Goal: Information Seeking & Learning: Compare options

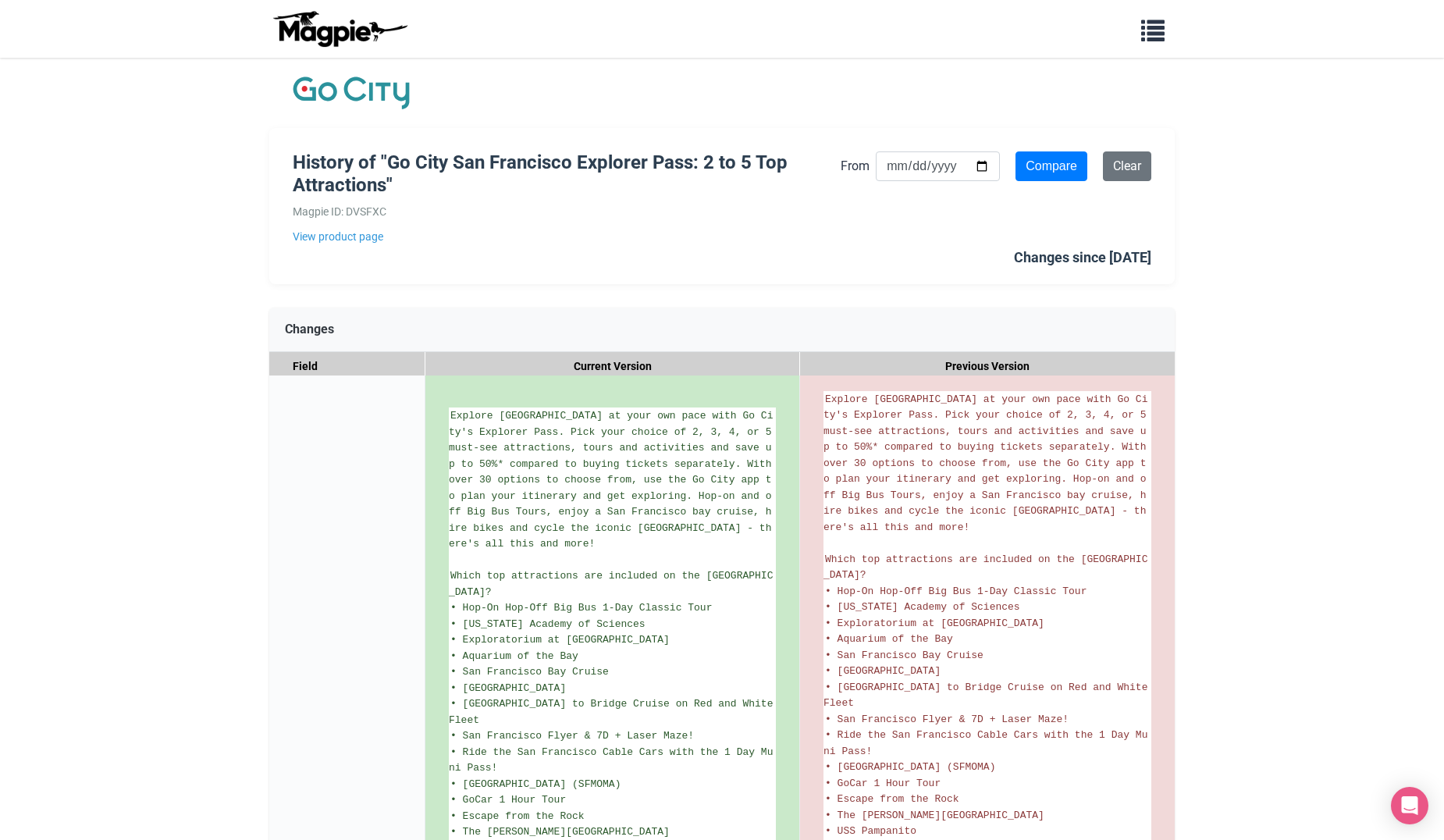
click at [385, 100] on img at bounding box center [351, 93] width 117 height 39
click at [387, 95] on img at bounding box center [351, 93] width 117 height 39
click at [365, 239] on link "View product page" at bounding box center [566, 236] width 548 height 17
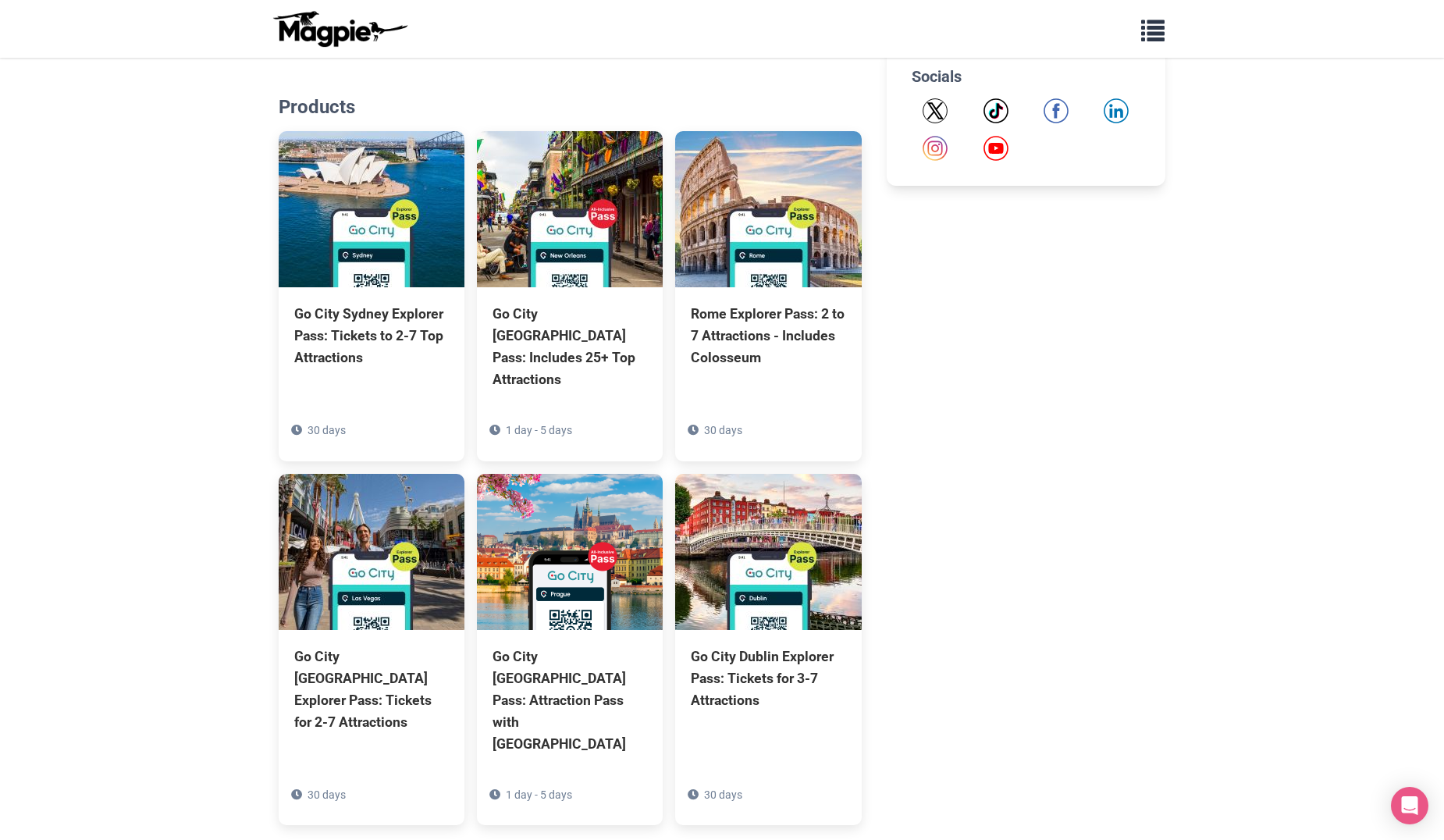
scroll to position [859, 0]
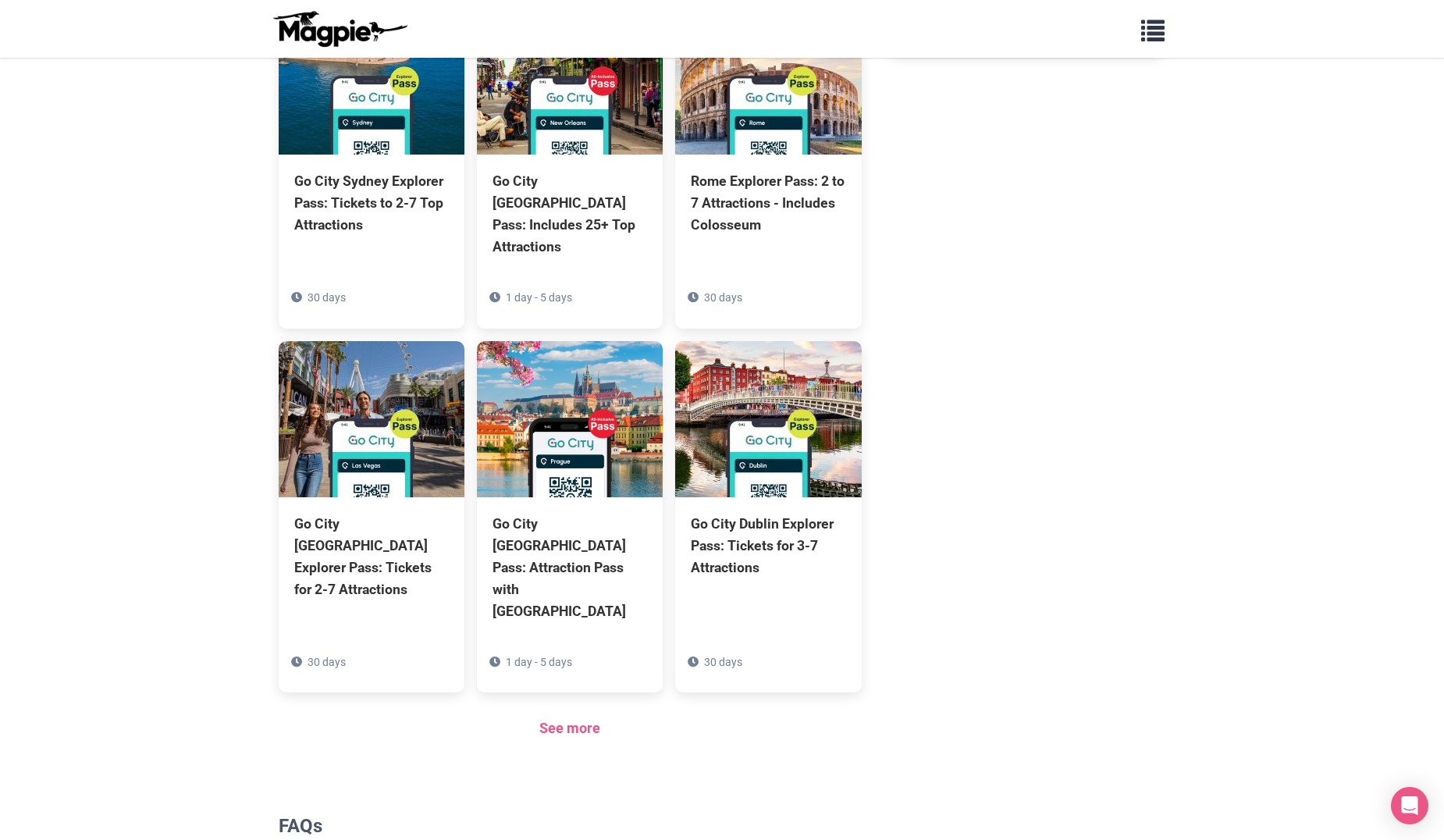
click at [561, 684] on section "Products Go City Sydney Explorer Pass: Tickets to 2-7 Top Attractions 30 days G…" at bounding box center [571, 351] width 583 height 826
click at [567, 720] on link "See more" at bounding box center [570, 728] width 61 height 16
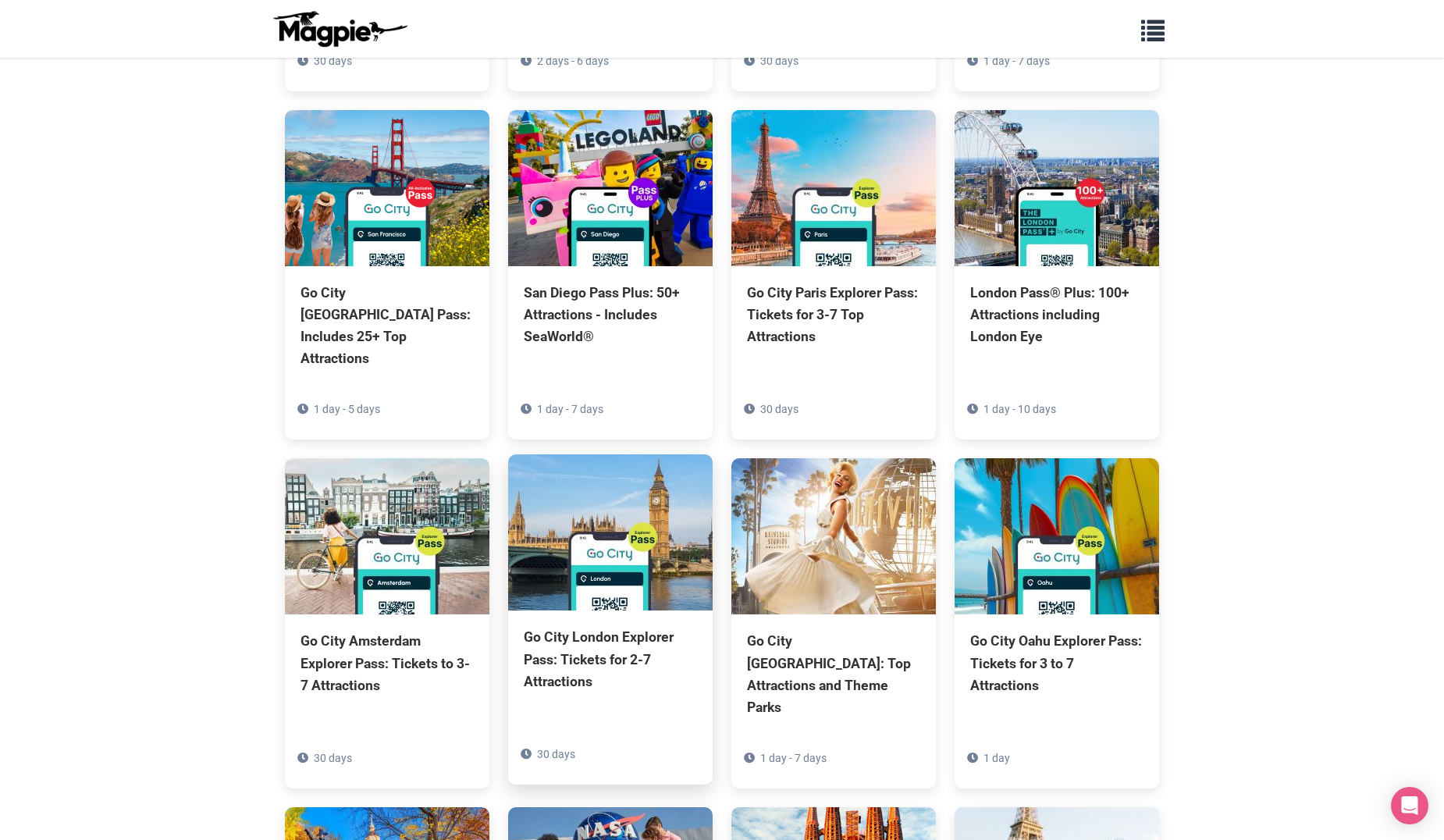
scroll to position [1952, 0]
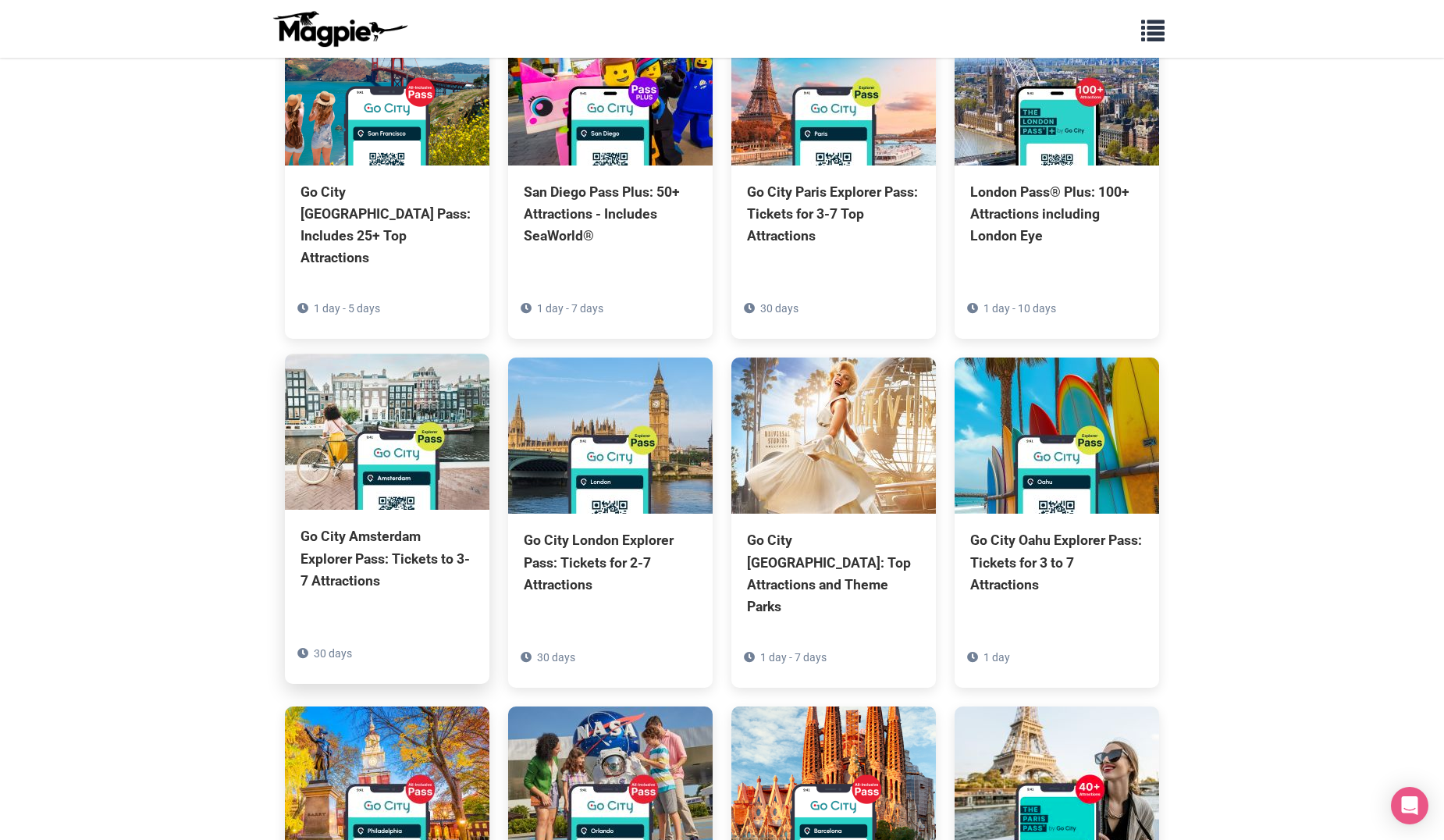
click at [438, 526] on div "Go City Amsterdam Explorer Pass: Tickets to 3-7 Attractions" at bounding box center [387, 558] width 174 height 66
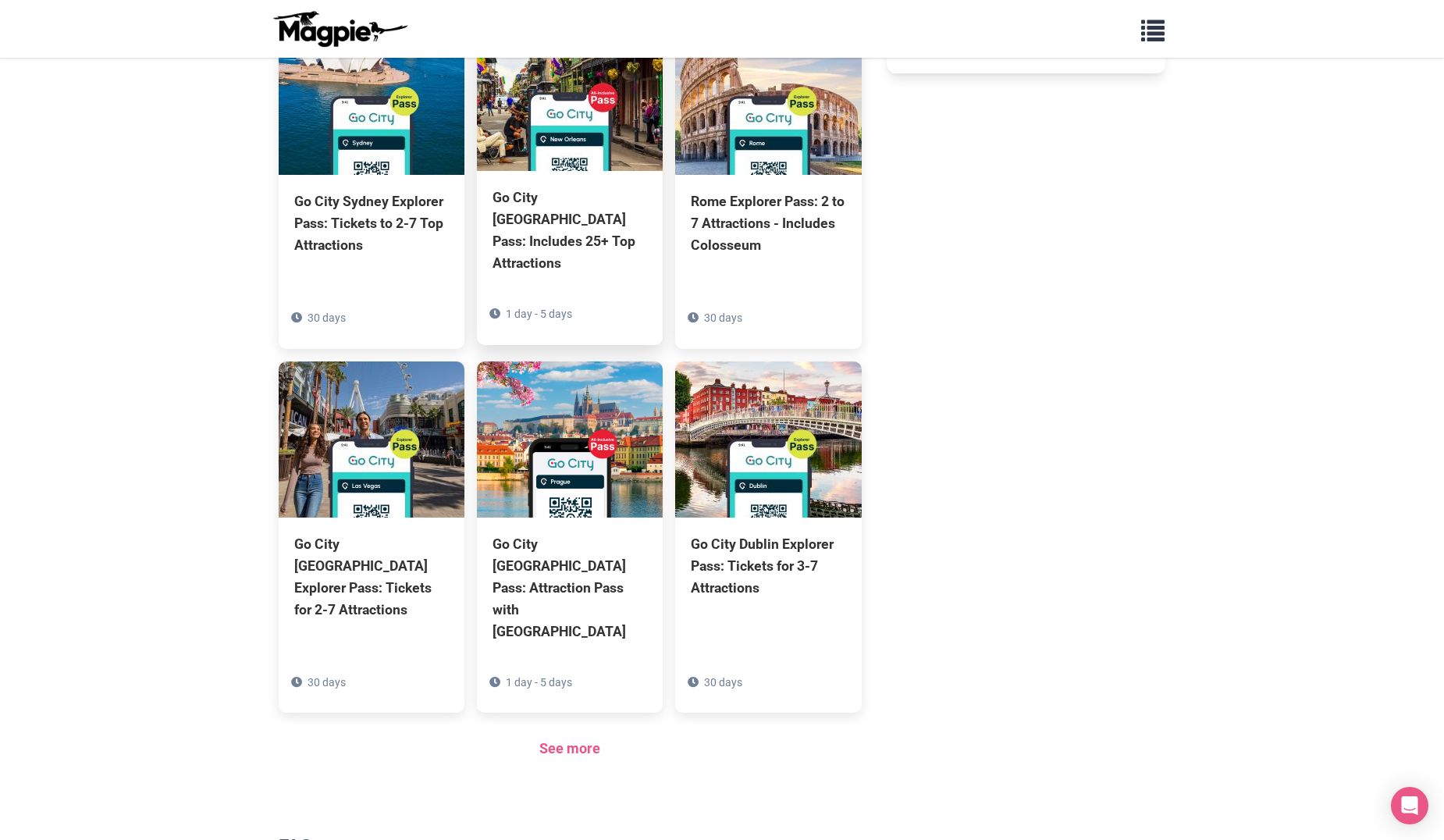
scroll to position [937, 0]
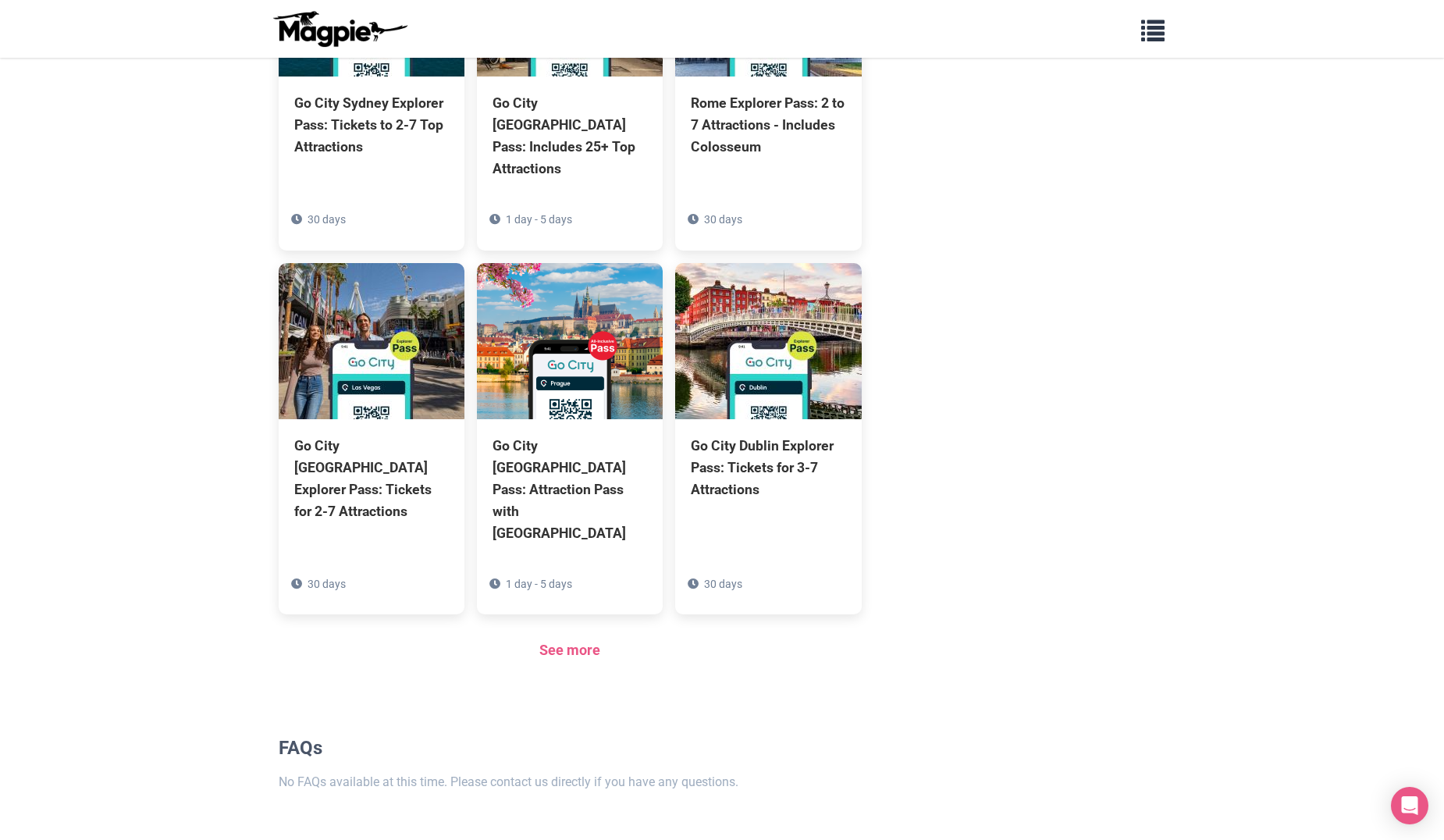
click at [567, 597] on section "Products Go City Sydney Explorer Pass: Tickets to 2-7 Top Attractions 30 days G…" at bounding box center [571, 274] width 583 height 826
click at [569, 642] on link "See more" at bounding box center [570, 650] width 61 height 16
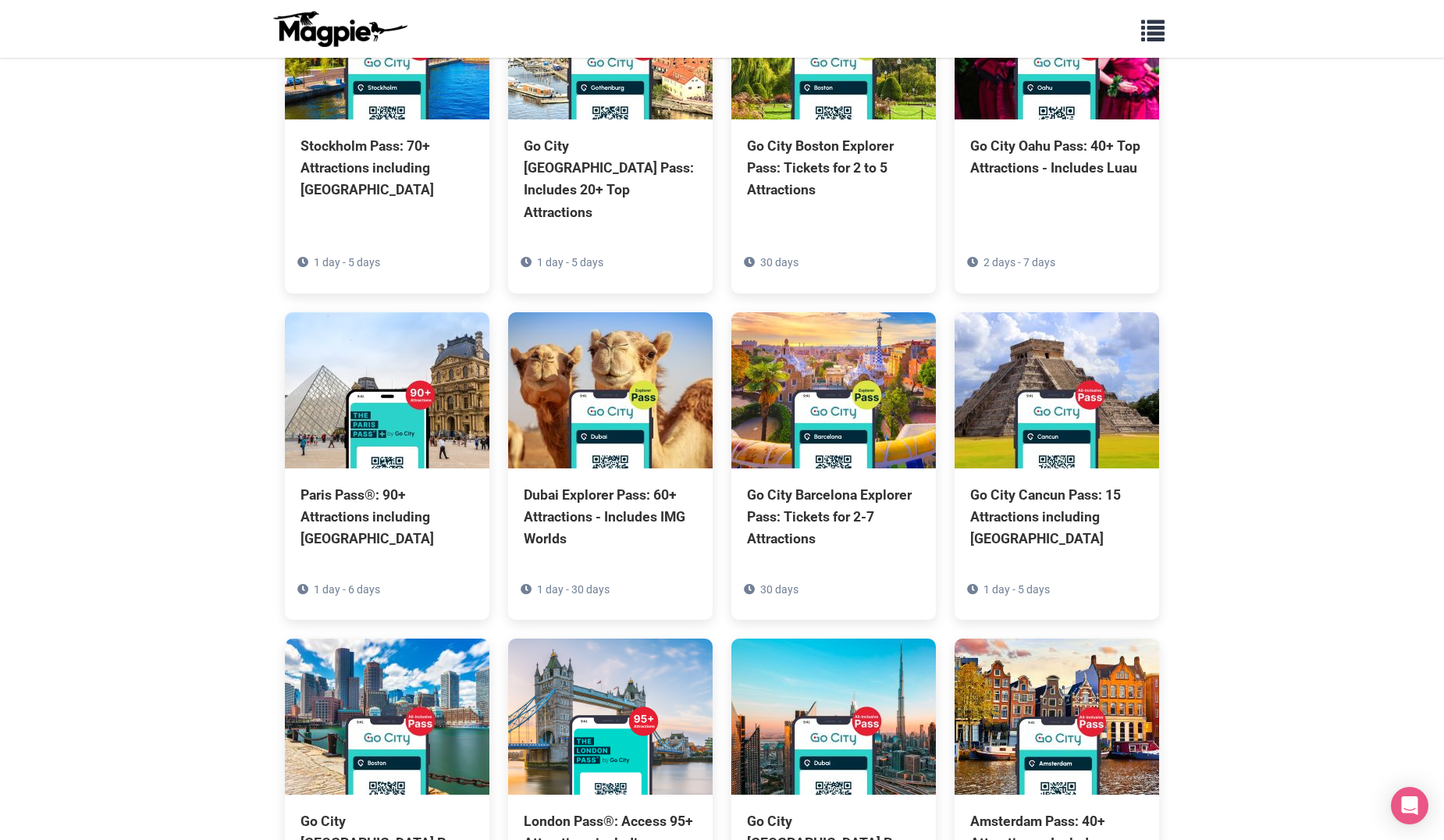
scroll to position [3401, 0]
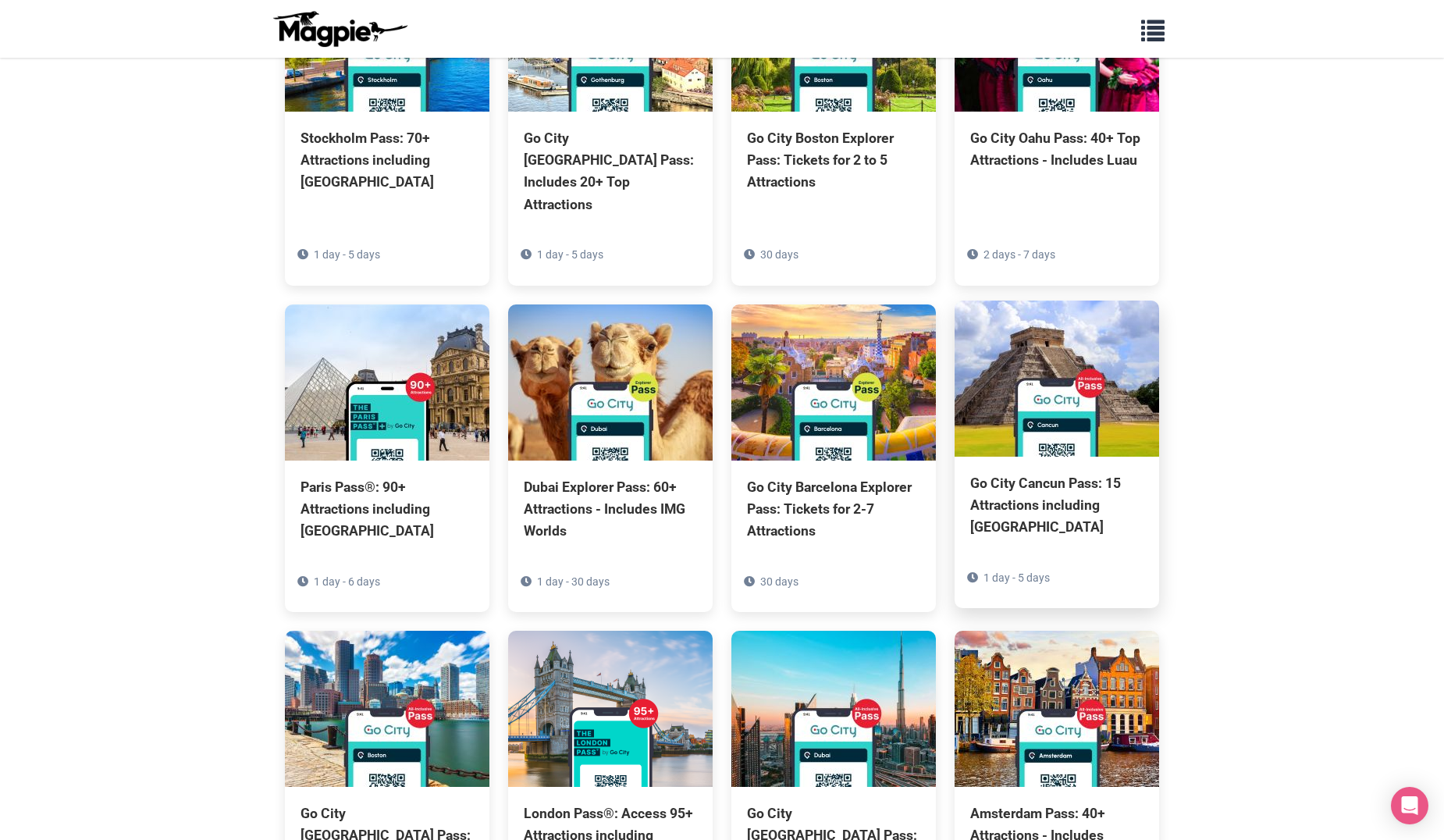
click at [1015, 473] on div "Go City Cancun Pass: 15 Attractions including Chichén Itzá" at bounding box center [1057, 505] width 174 height 66
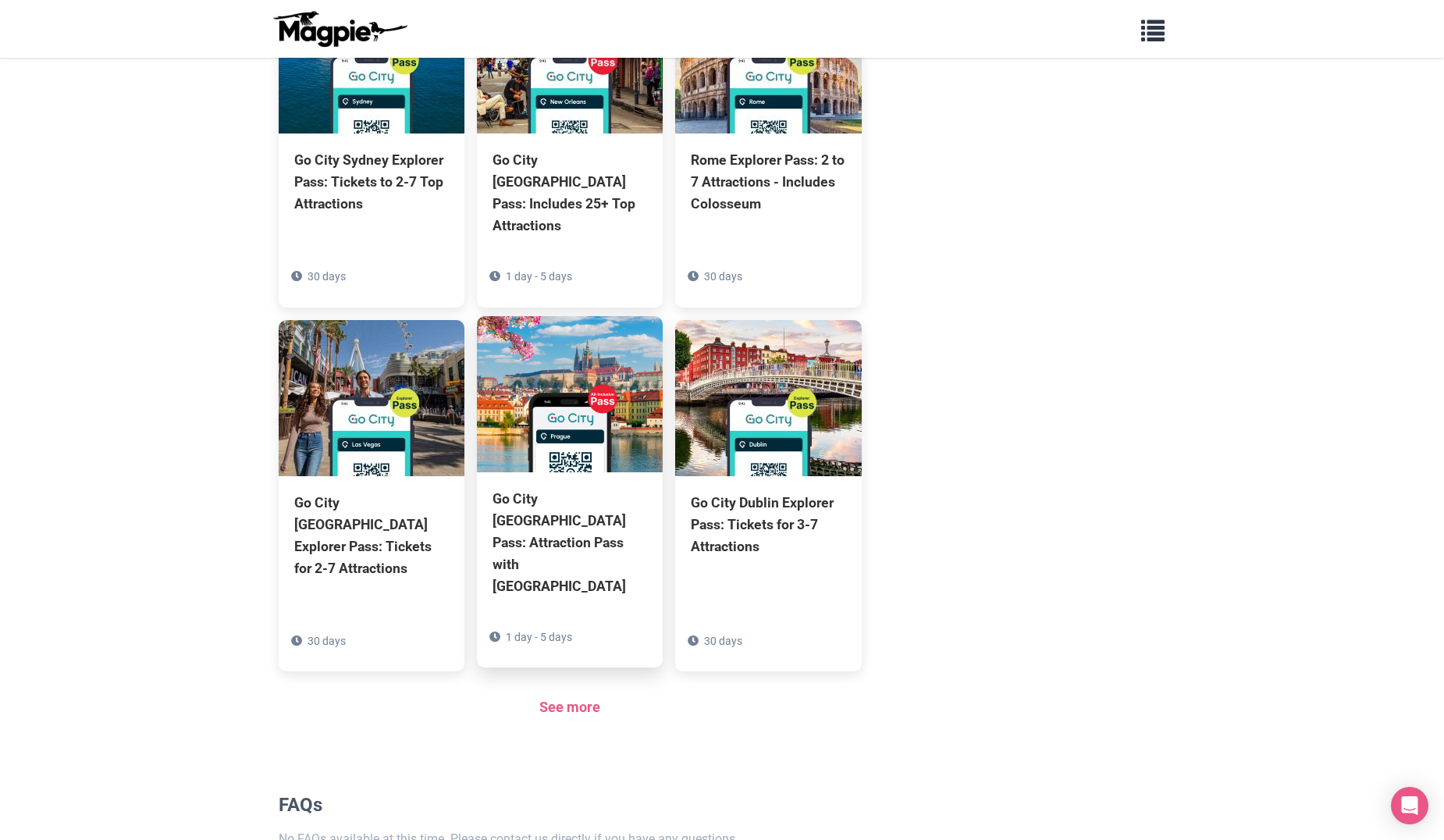
scroll to position [938, 0]
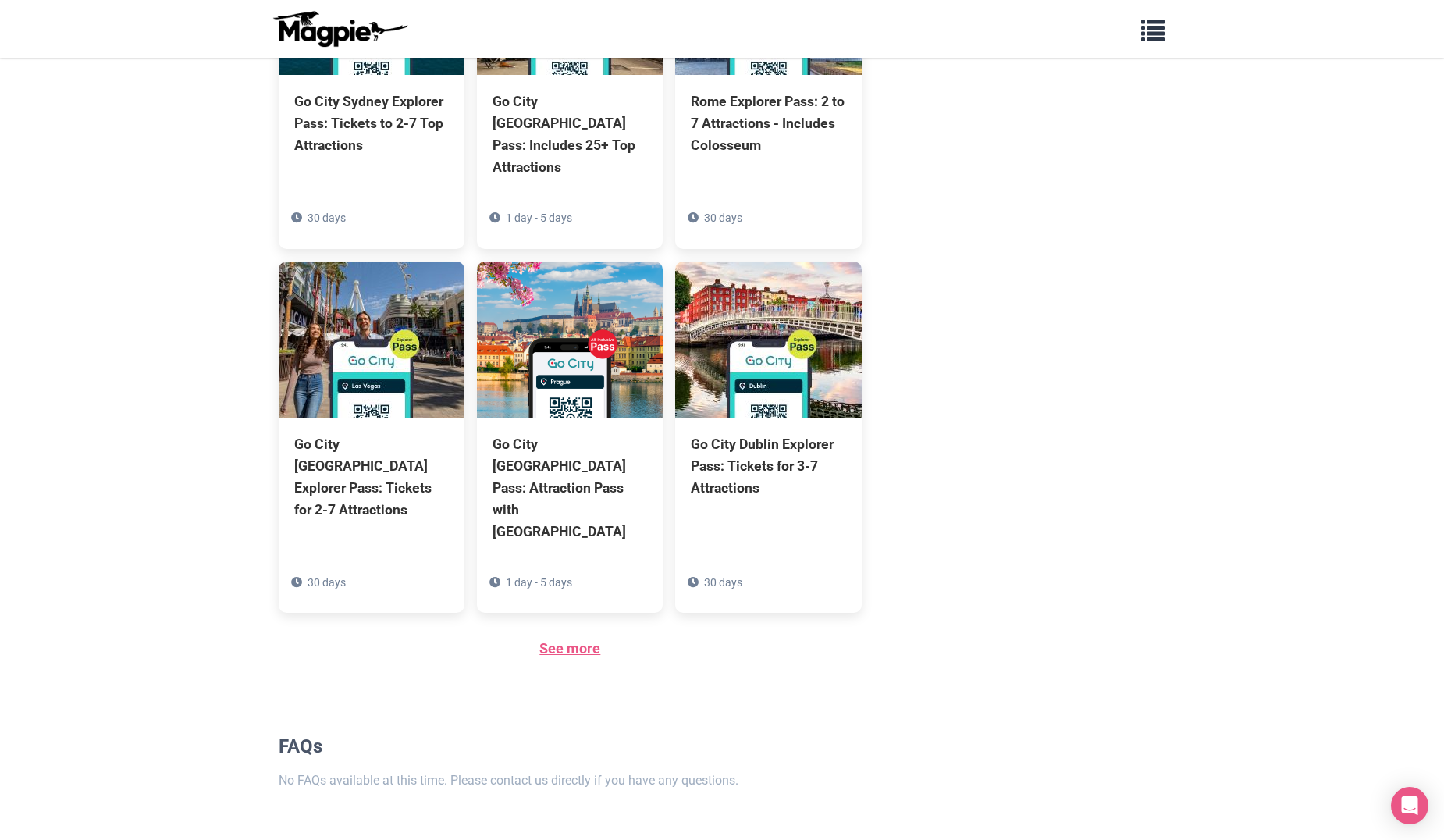
click at [572, 640] on link "See more" at bounding box center [570, 648] width 61 height 16
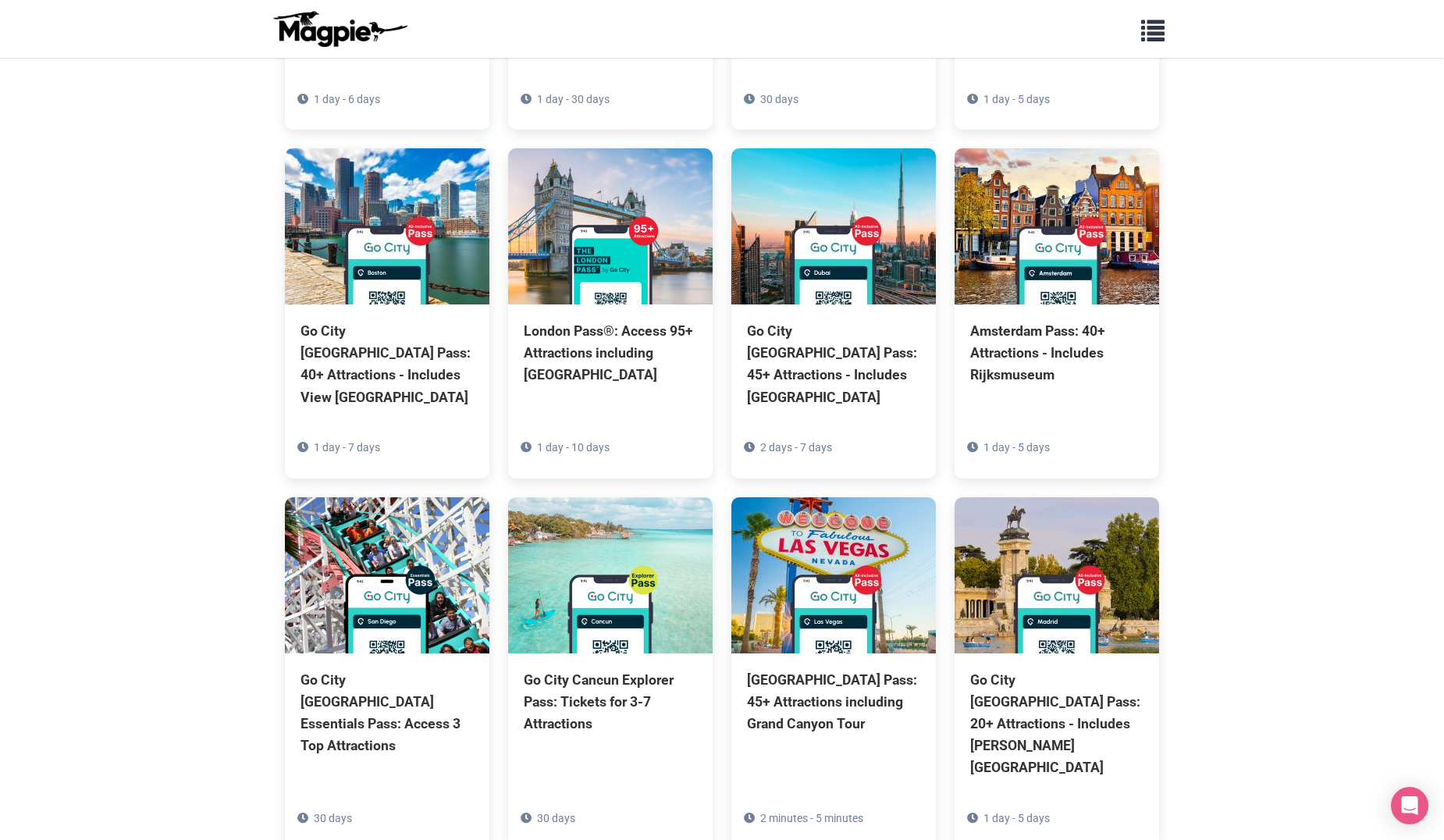
scroll to position [3870, 0]
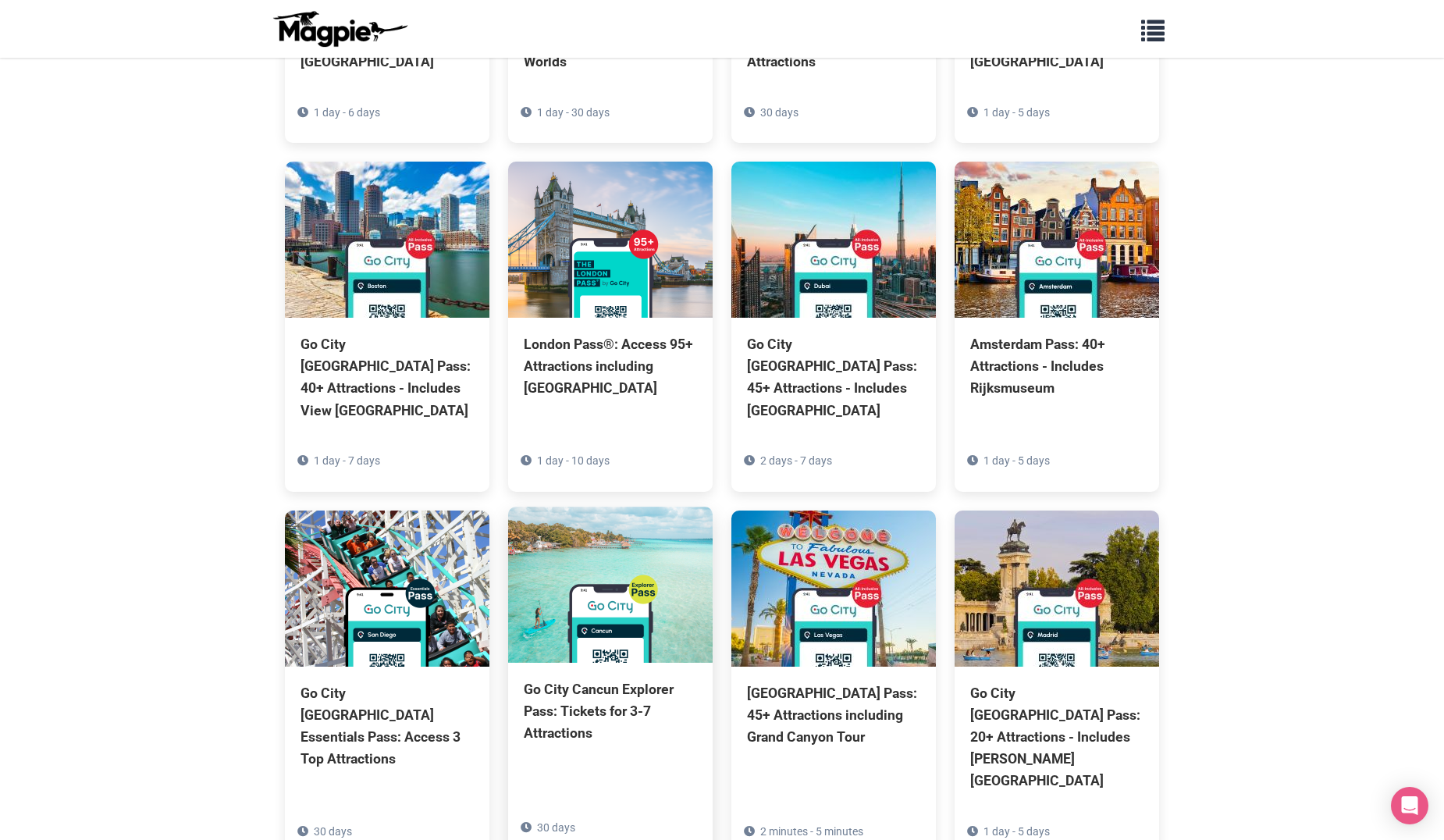
click at [567, 679] on div "Go City Cancun Explorer Pass: Tickets for 3-7 Attractions" at bounding box center [610, 711] width 174 height 66
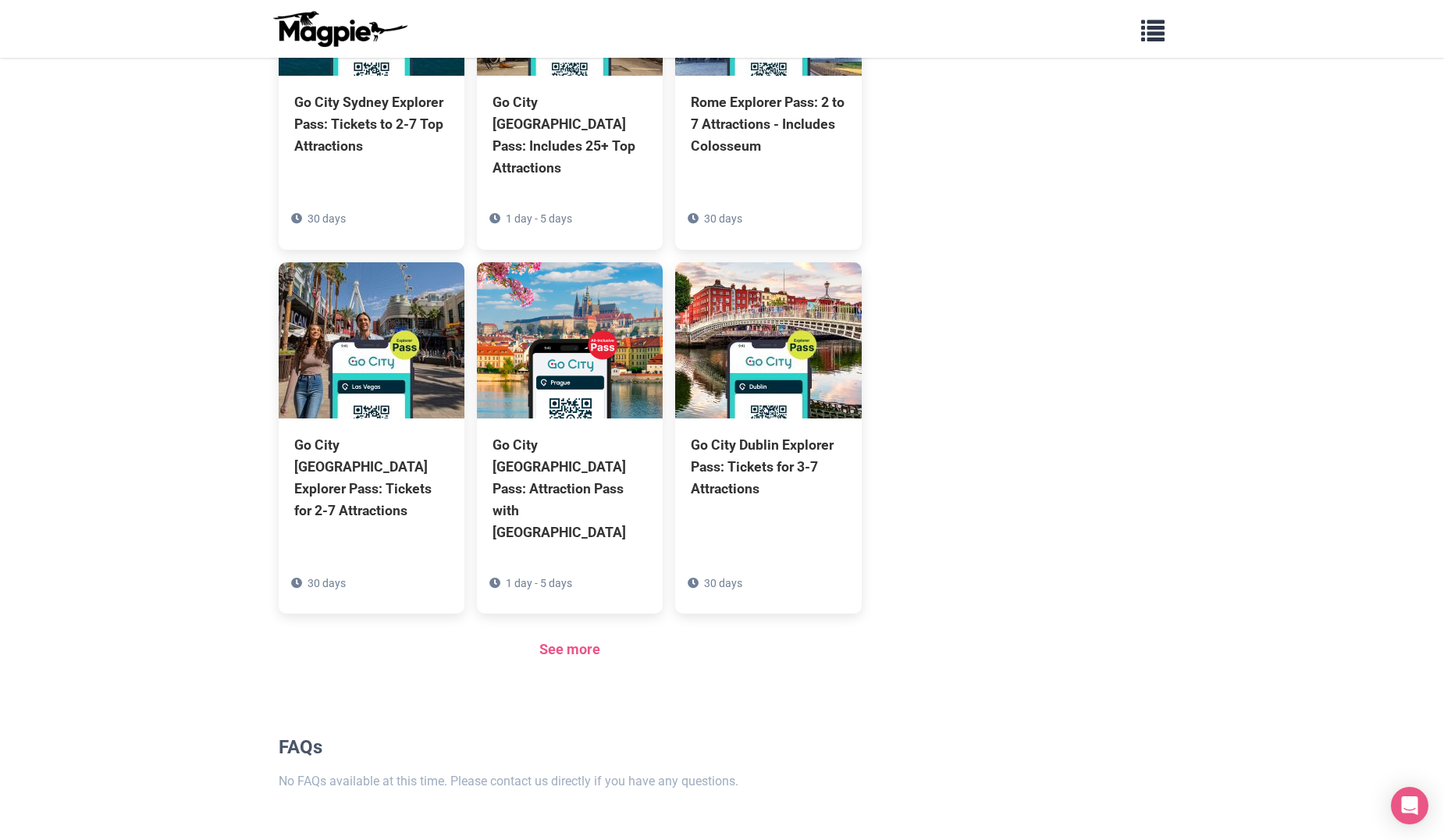
scroll to position [938, 0]
click at [580, 640] on link "See more" at bounding box center [570, 648] width 61 height 16
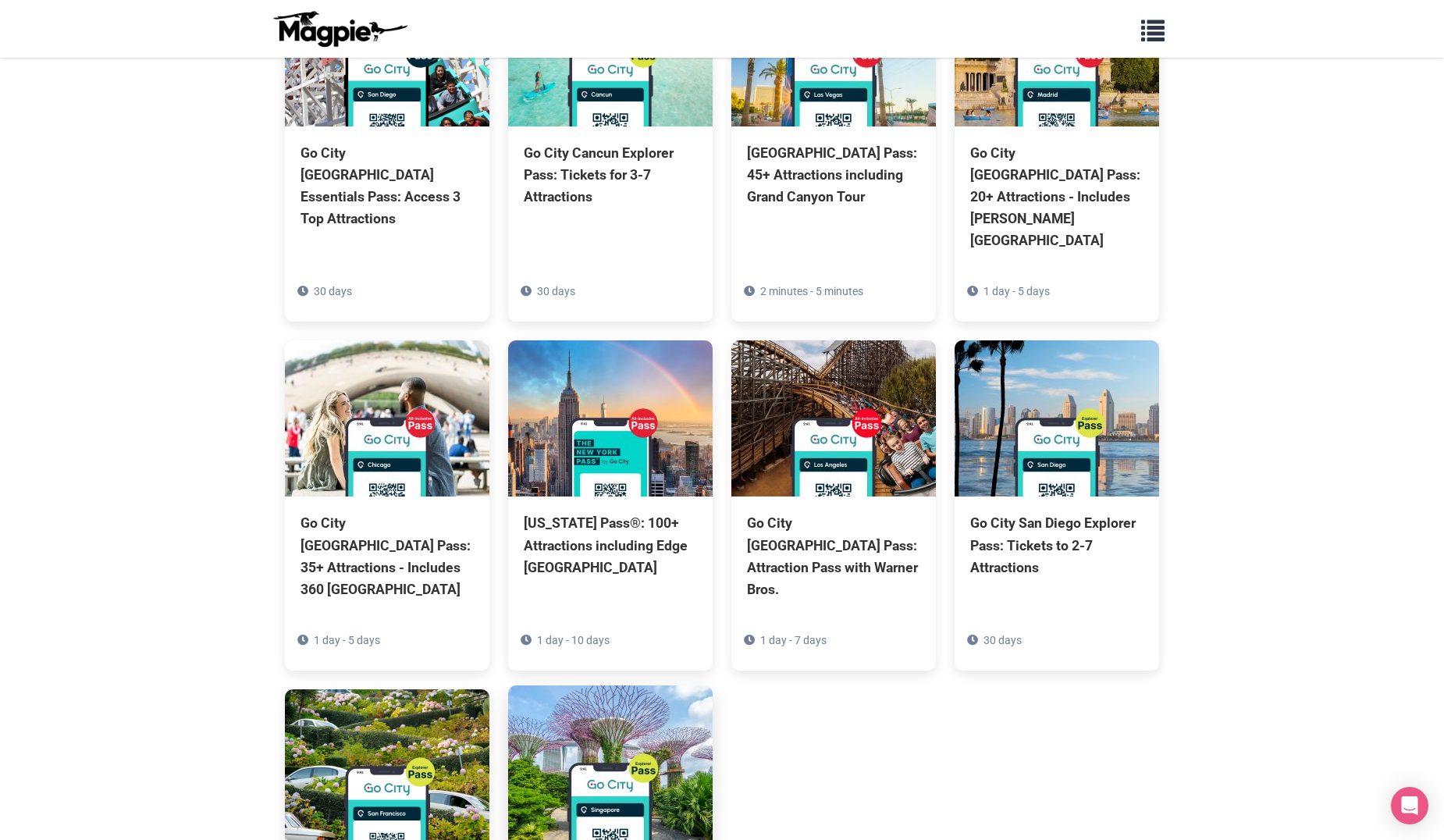
scroll to position [4415, 0]
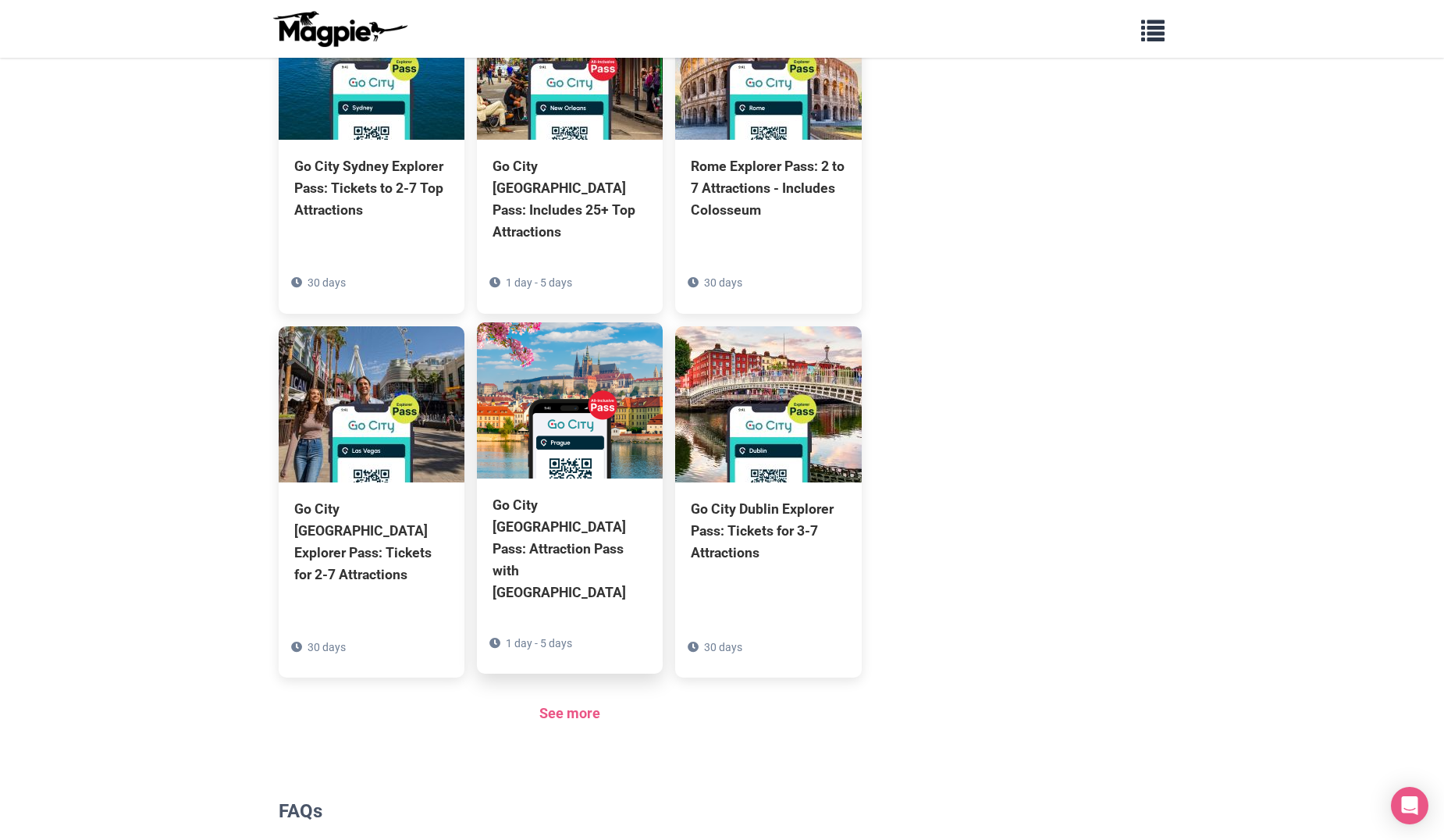
scroll to position [937, 0]
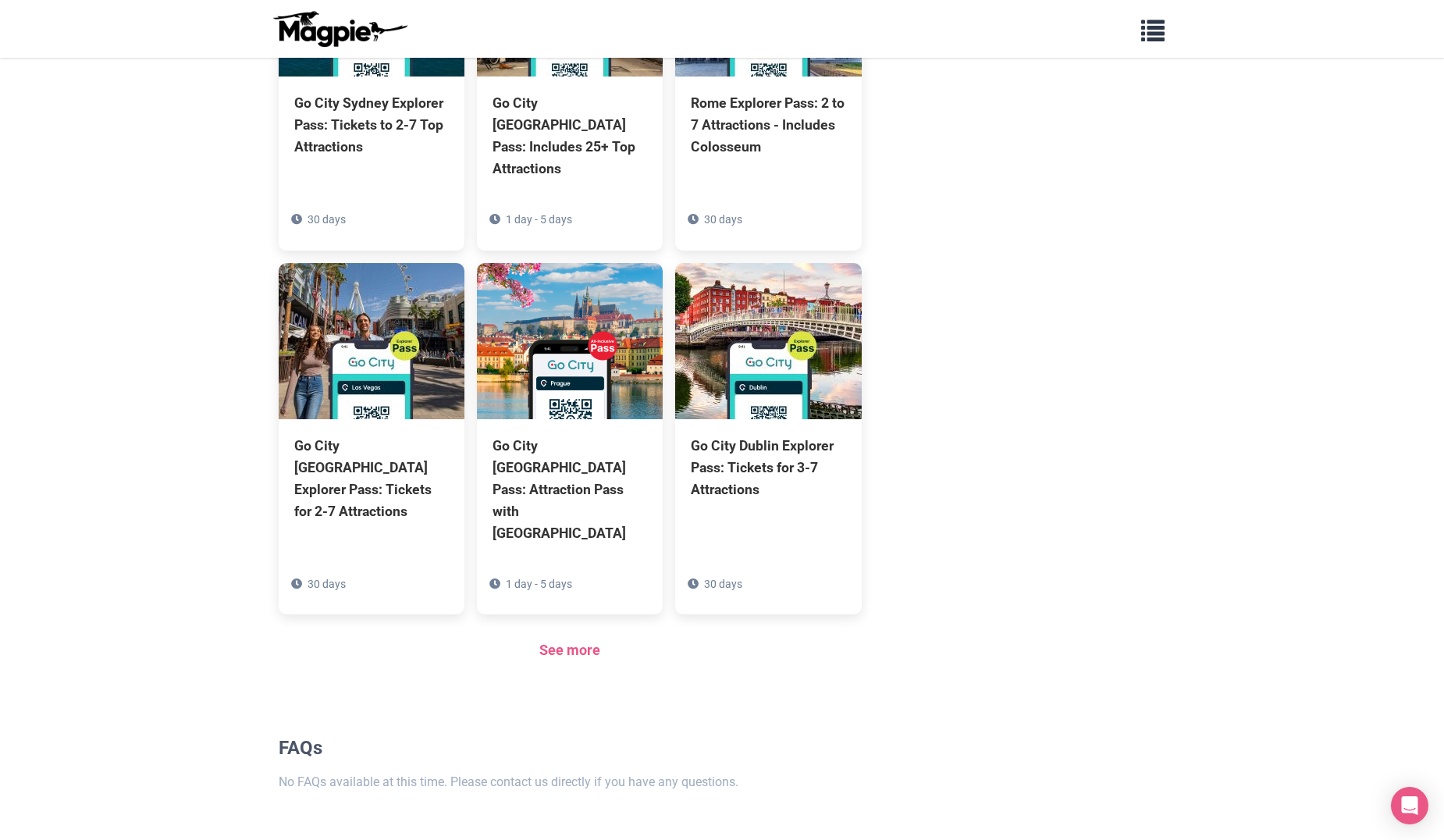
click at [582, 597] on section "Products Go City Sydney Explorer Pass: Tickets to 2-7 Top Attractions 30 days G…" at bounding box center [571, 274] width 583 height 826
click at [584, 642] on link "See more" at bounding box center [570, 650] width 61 height 16
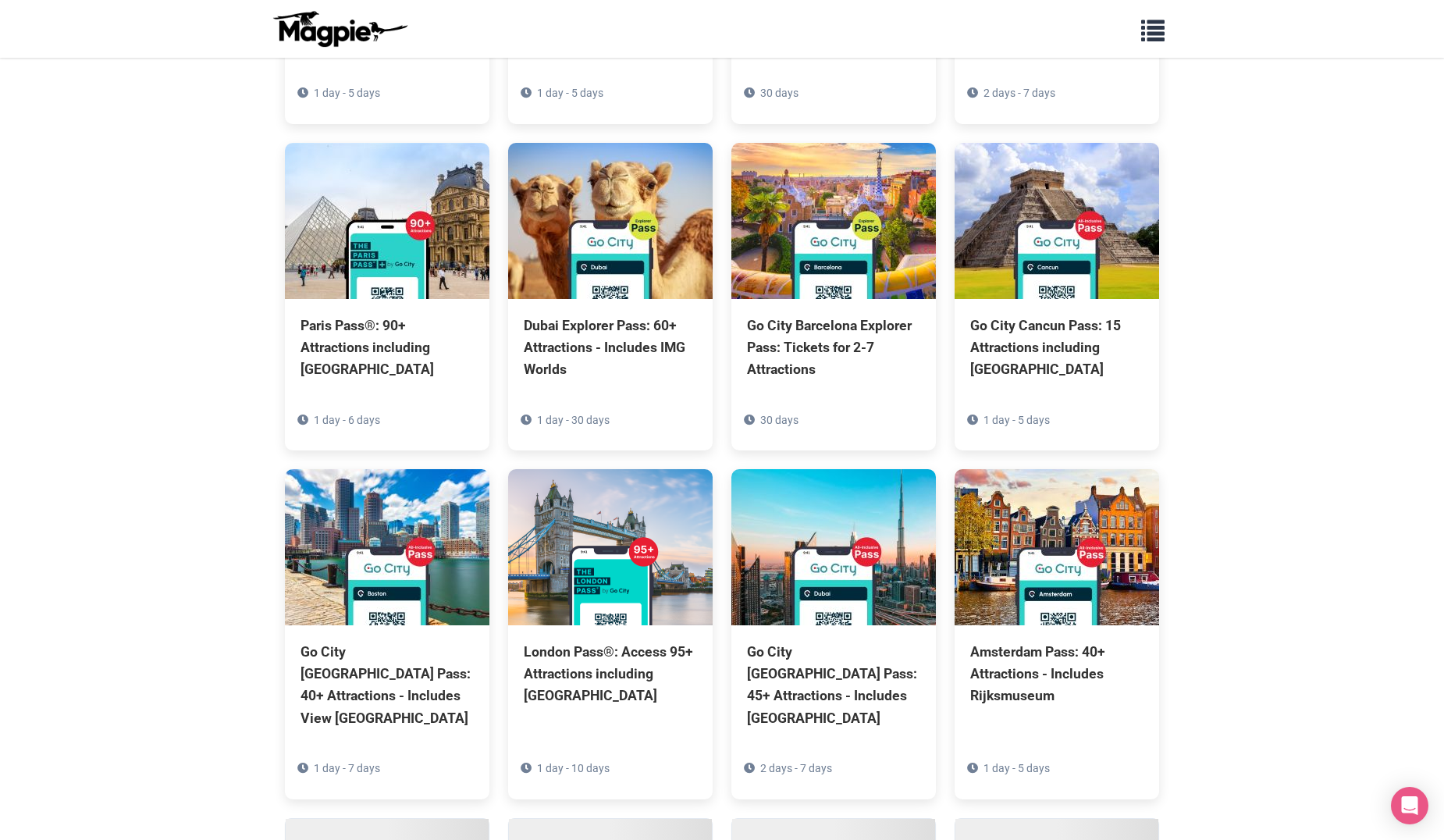
scroll to position [3678, 0]
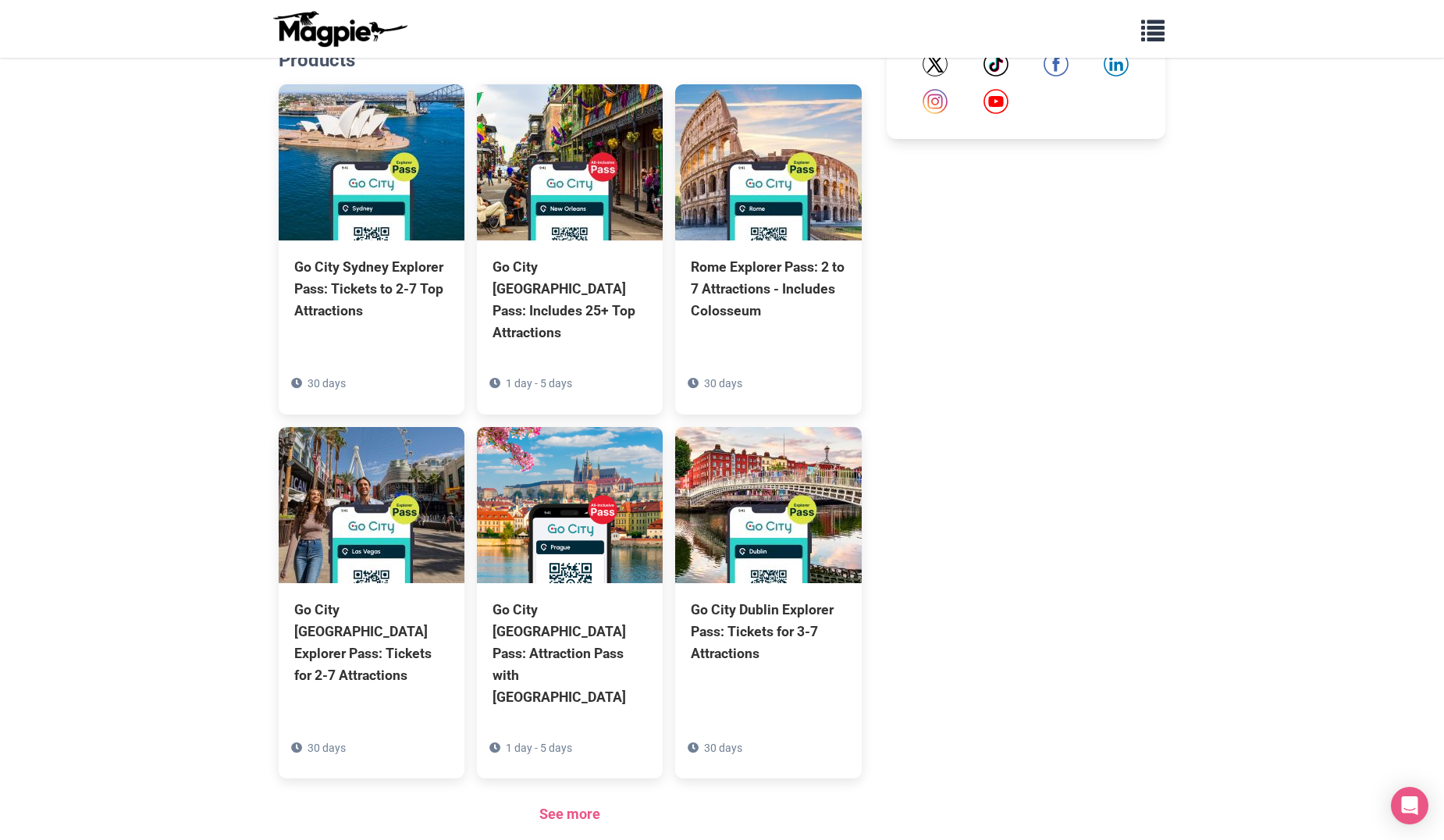
scroll to position [859, 0]
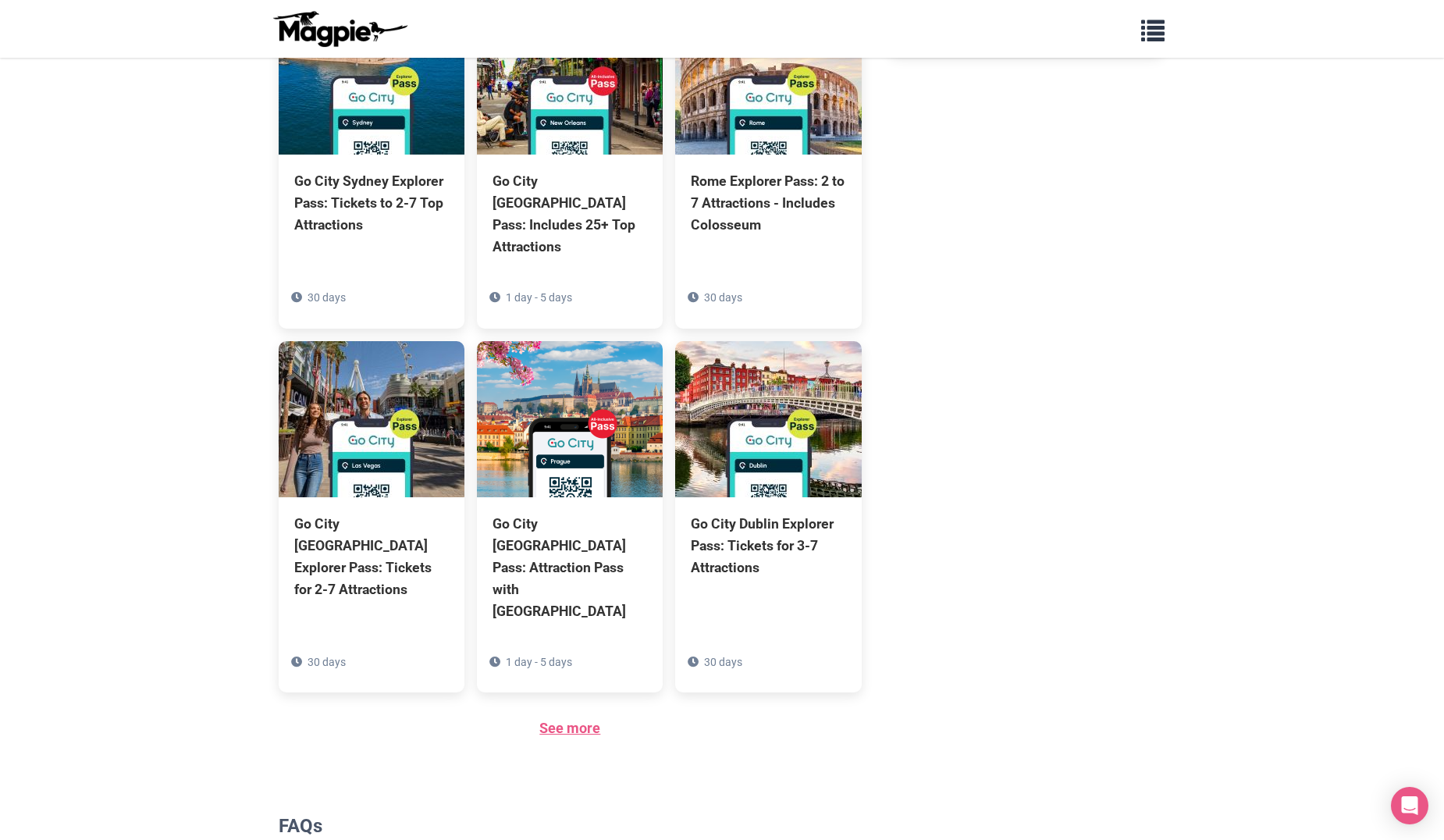
click at [564, 720] on link "See more" at bounding box center [570, 728] width 61 height 16
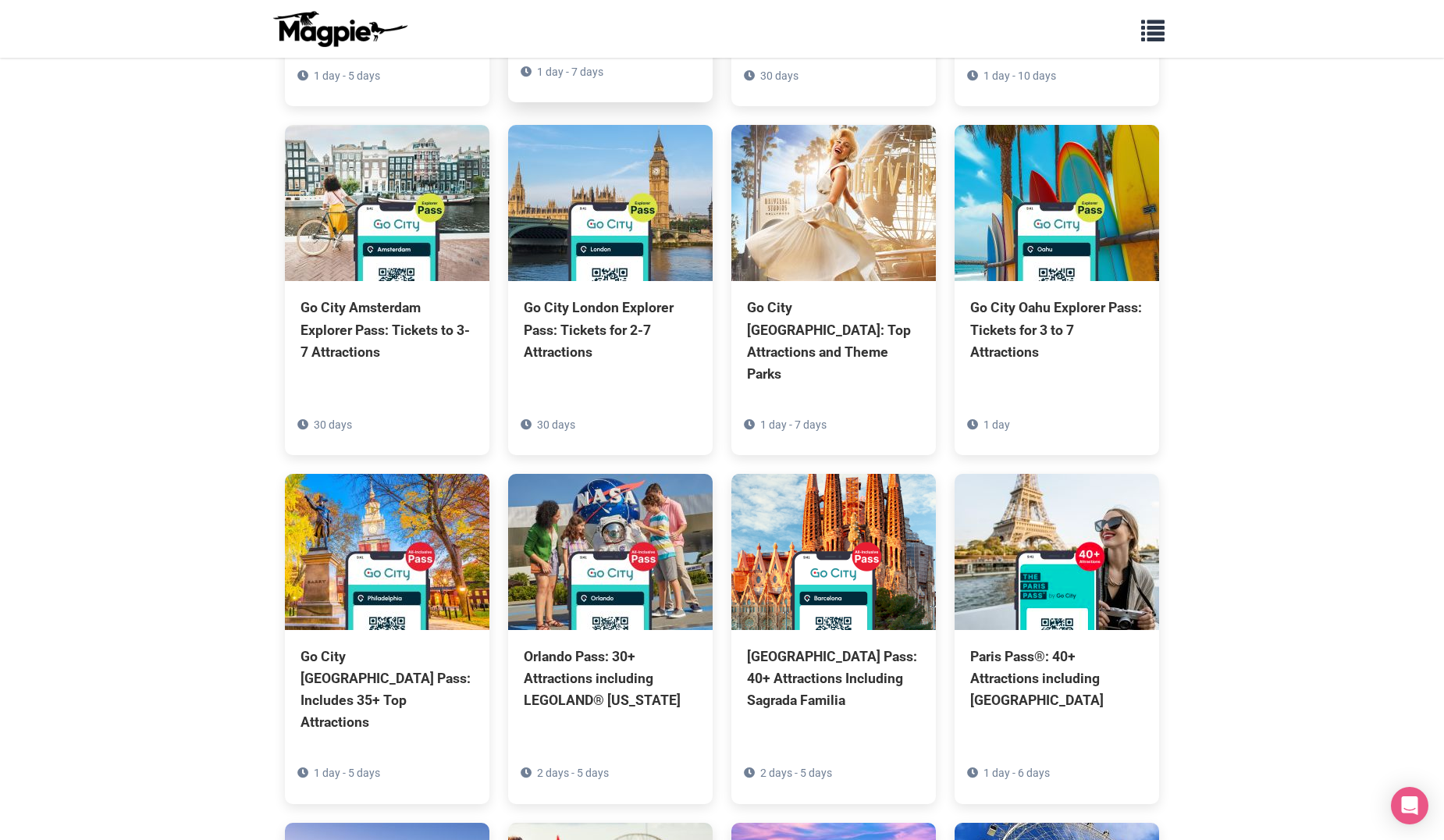
scroll to position [2186, 0]
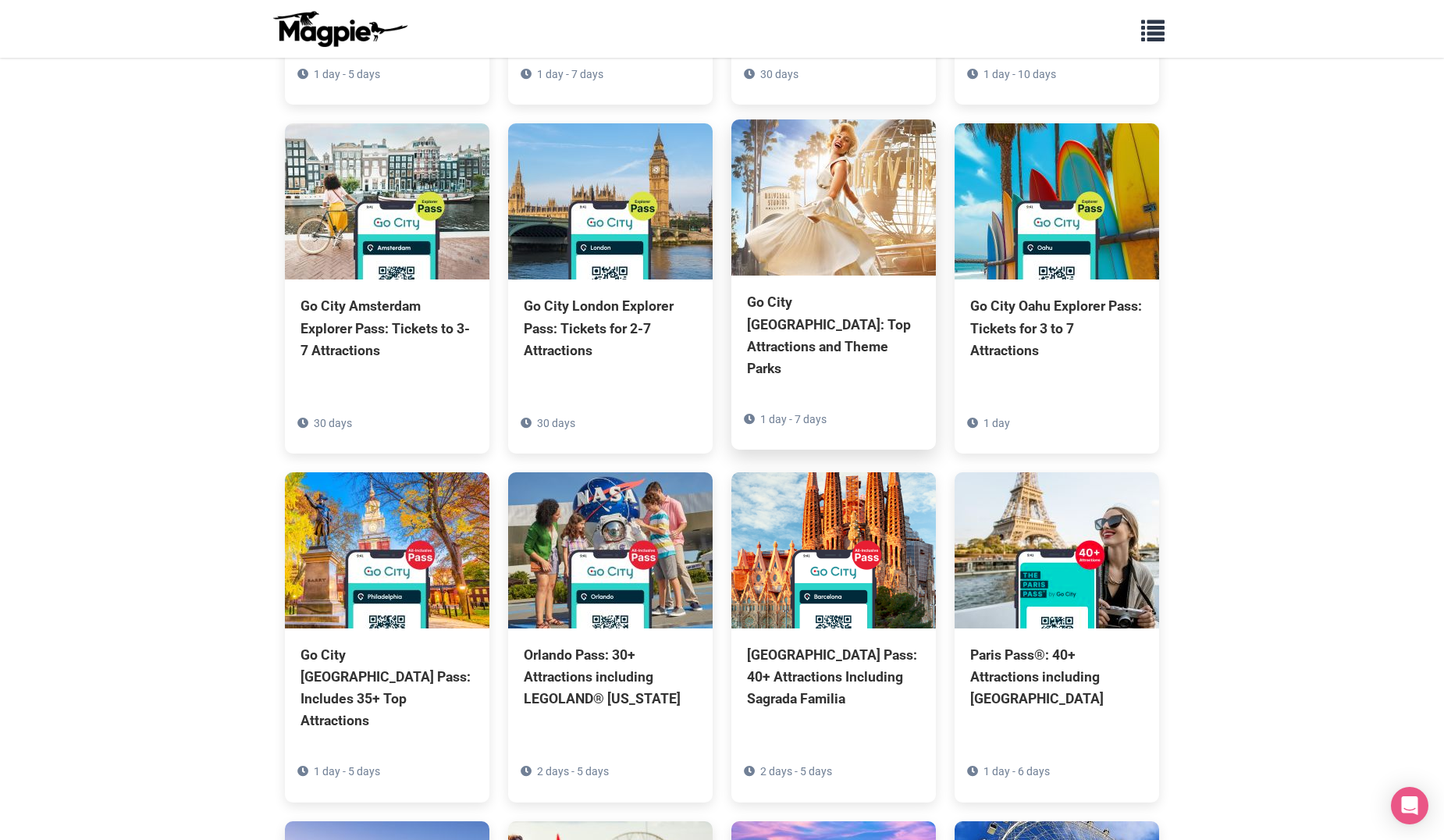
click at [785, 291] on div "Go City [GEOGRAPHIC_DATA]: Top Attractions and Theme Parks" at bounding box center [834, 335] width 174 height 88
